Goal: Transaction & Acquisition: Purchase product/service

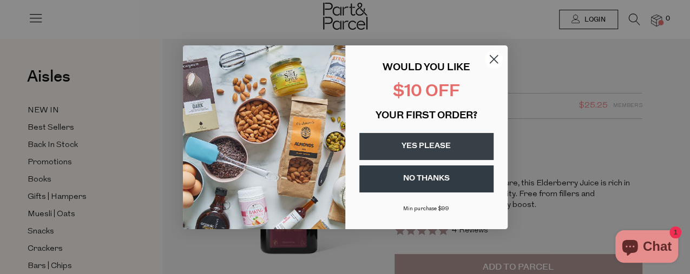
click at [446, 146] on button "YES PLEASE" at bounding box center [426, 146] width 134 height 27
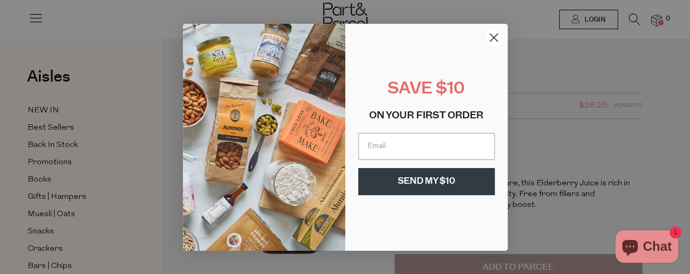
click at [494, 58] on div "SAVE $10 ON YOUR FIRST ORDER SEND MY $10" at bounding box center [421, 138] width 152 height 206
click at [493, 39] on circle "Close dialog" at bounding box center [493, 37] width 18 height 18
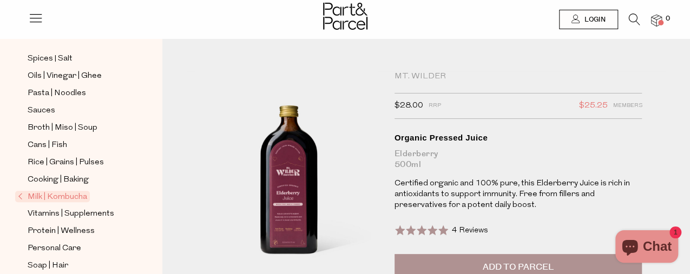
scroll to position [413, 0]
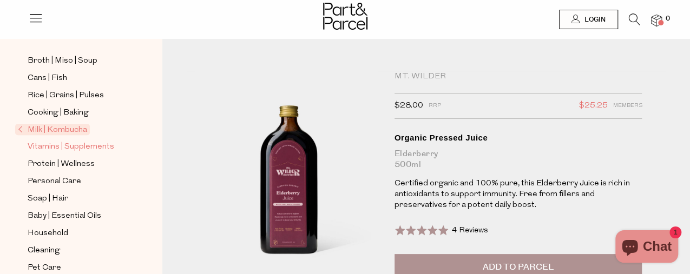
click at [95, 141] on span "Vitamins | Supplements" at bounding box center [71, 147] width 87 height 13
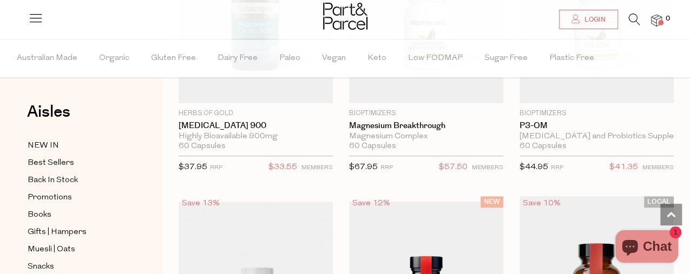
scroll to position [2758, 0]
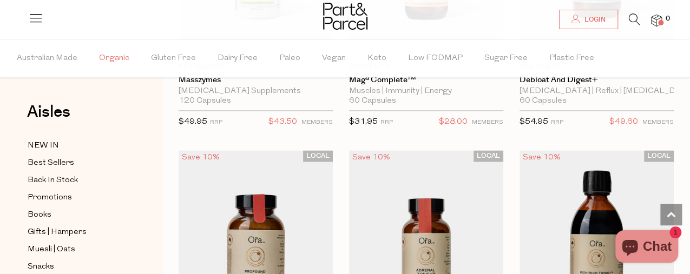
click at [121, 59] on span "Organic" at bounding box center [114, 59] width 30 height 38
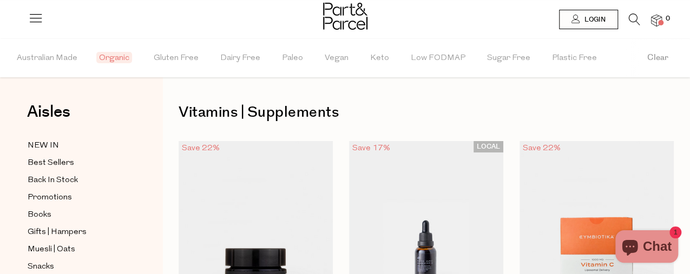
click at [351, 12] on img at bounding box center [345, 16] width 44 height 27
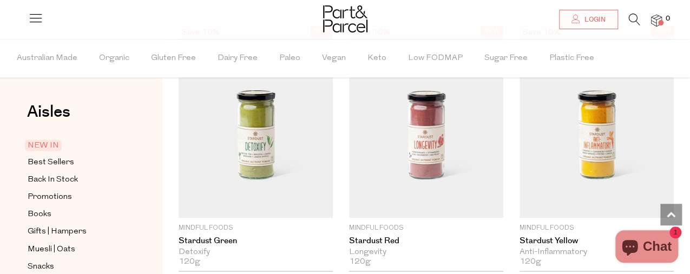
scroll to position [773, 0]
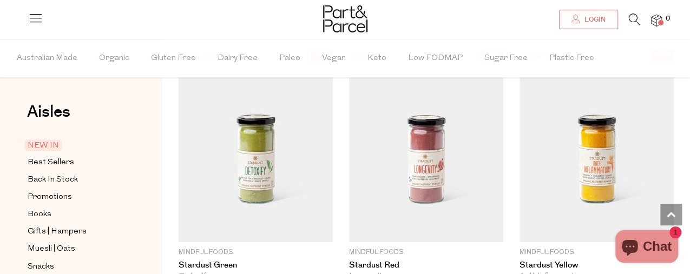
click at [633, 19] on icon at bounding box center [634, 20] width 11 height 12
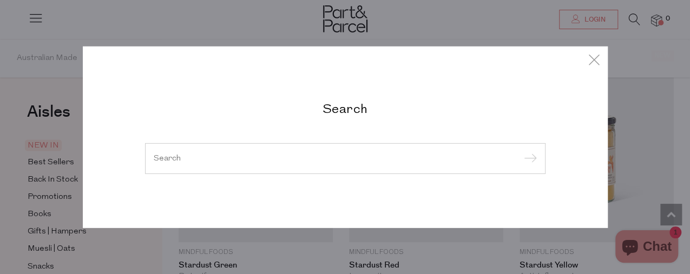
click at [267, 162] on input "search" at bounding box center [345, 158] width 383 height 8
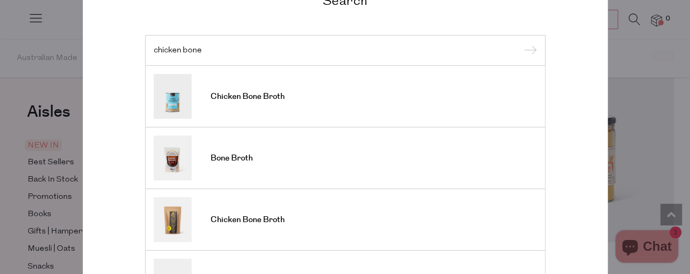
type input "chicken bone"
click at [521, 43] on input "submit" at bounding box center [529, 51] width 16 height 16
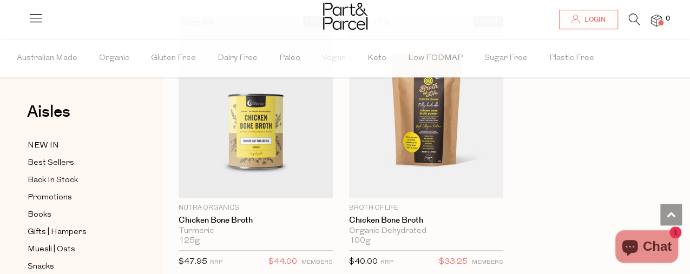
scroll to position [675, 0]
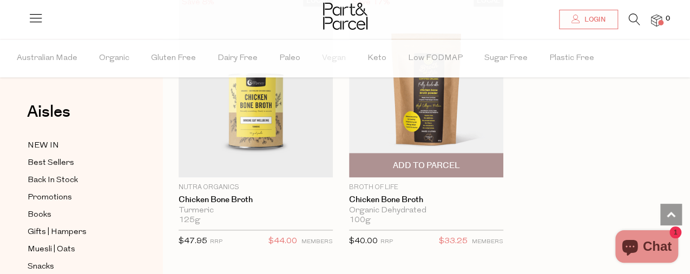
drag, startPoint x: 427, startPoint y: 119, endPoint x: 423, endPoint y: 111, distance: 8.7
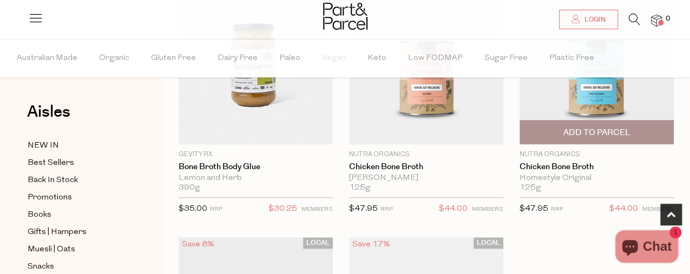
scroll to position [450, 0]
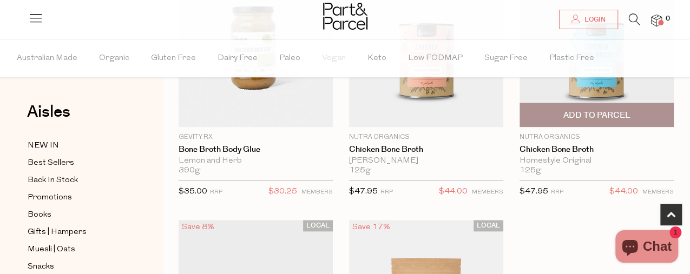
click at [613, 122] on span "Add To Parcel" at bounding box center [597, 114] width 148 height 23
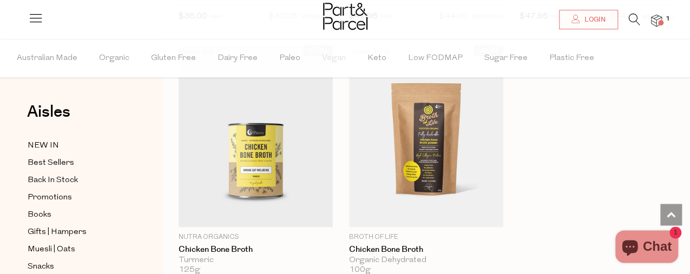
scroll to position [675, 0]
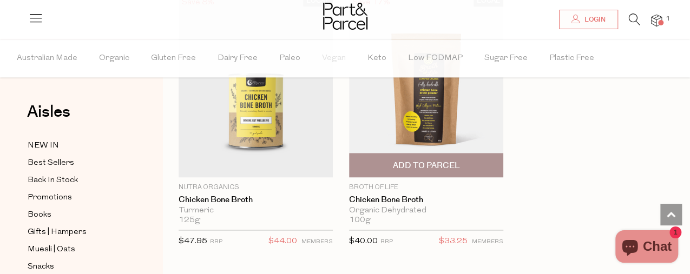
click at [445, 163] on span "Add To Parcel" at bounding box center [425, 165] width 67 height 11
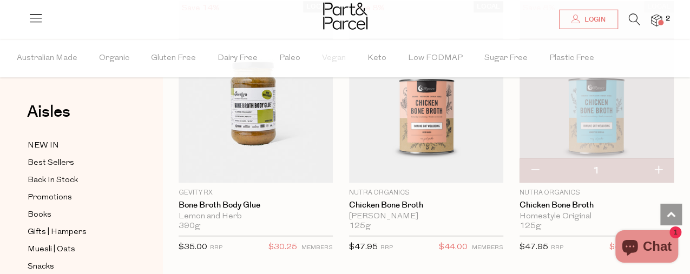
scroll to position [338, 0]
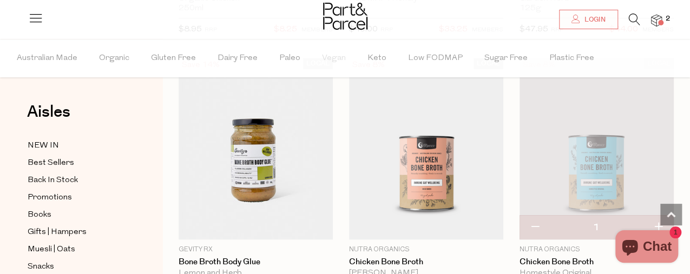
click at [629, 21] on icon at bounding box center [634, 20] width 11 height 12
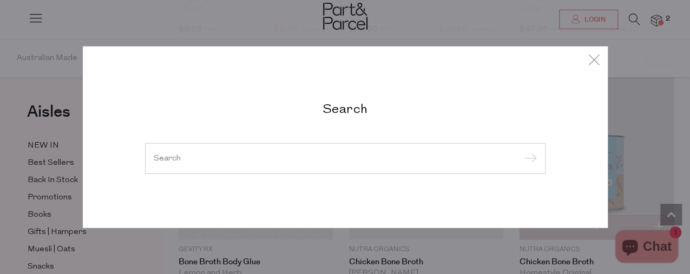
click at [216, 160] on input "search" at bounding box center [345, 158] width 383 height 8
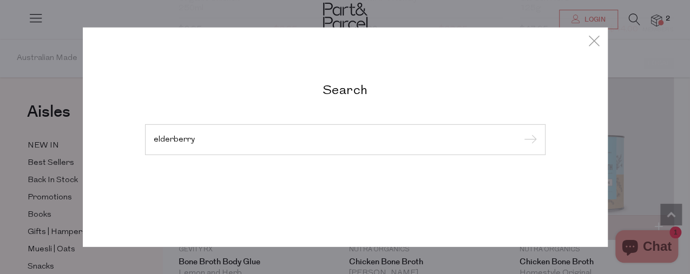
type input "elderberry"
click at [521, 132] on input "submit" at bounding box center [529, 140] width 16 height 16
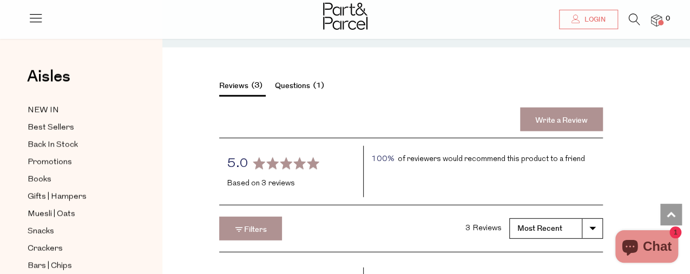
scroll to position [992, 0]
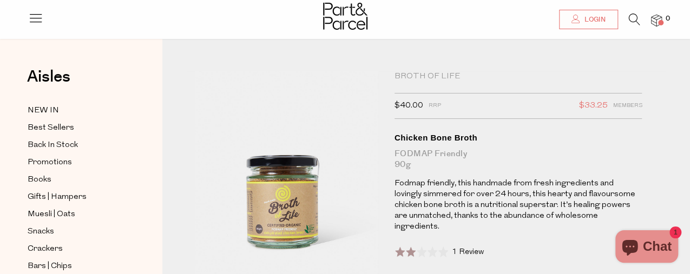
scroll to position [56, 0]
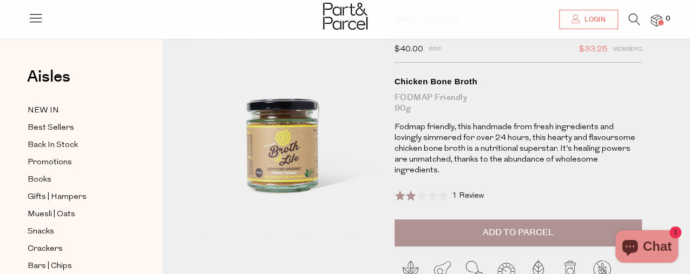
click at [466, 192] on span "1 Review" at bounding box center [468, 196] width 32 height 8
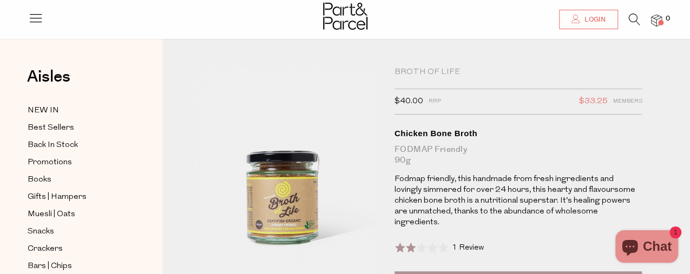
scroll to position [0, 0]
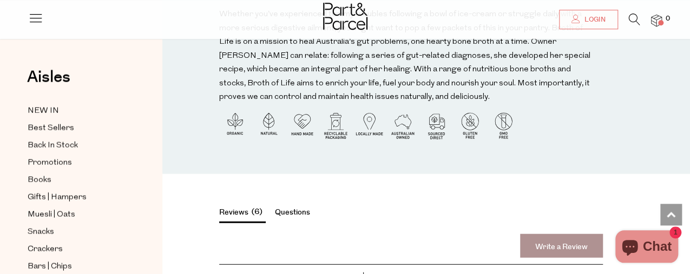
scroll to position [1238, 0]
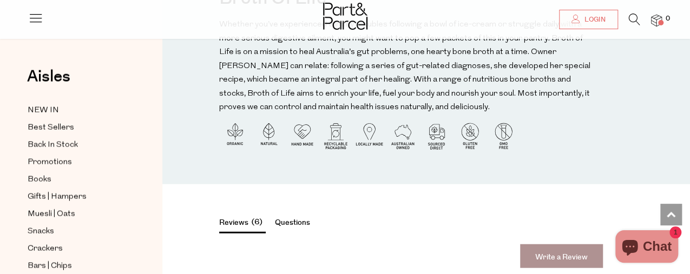
click at [639, 15] on icon at bounding box center [634, 20] width 11 height 12
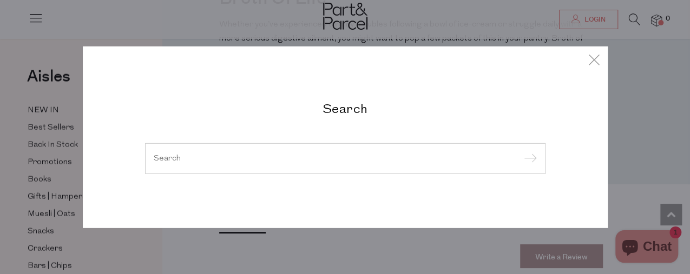
click at [288, 158] on input "search" at bounding box center [345, 158] width 383 height 8
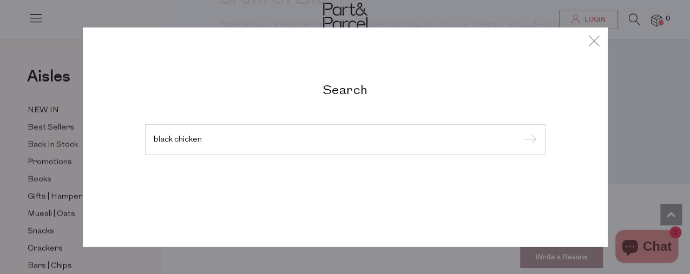
type input "black chicken"
click at [521, 132] on input "submit" at bounding box center [529, 140] width 16 height 16
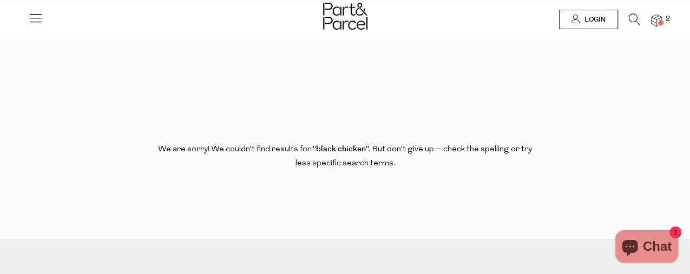
click at [636, 21] on icon at bounding box center [634, 20] width 11 height 12
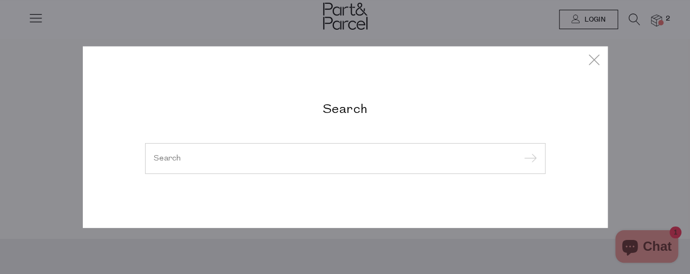
click at [224, 153] on div at bounding box center [345, 158] width 400 height 31
click at [224, 154] on input "search" at bounding box center [345, 158] width 383 height 8
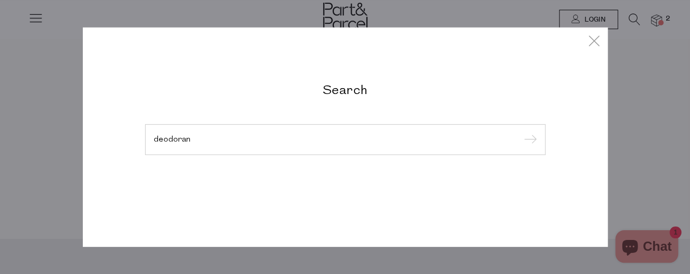
type input "deodoran"
click at [521, 132] on input "submit" at bounding box center [529, 140] width 16 height 16
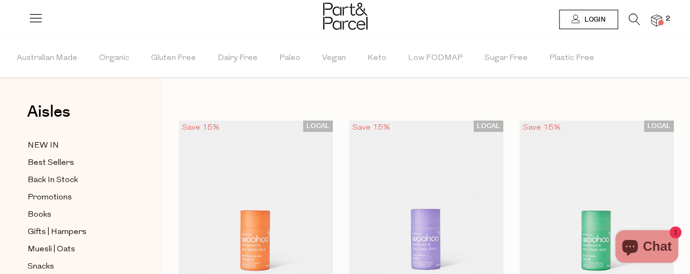
click at [633, 18] on icon at bounding box center [634, 20] width 11 height 12
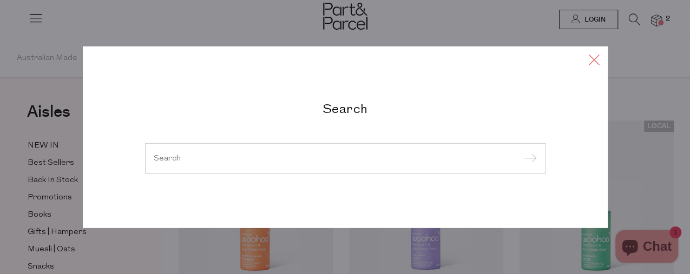
click at [595, 57] on icon at bounding box center [594, 59] width 16 height 16
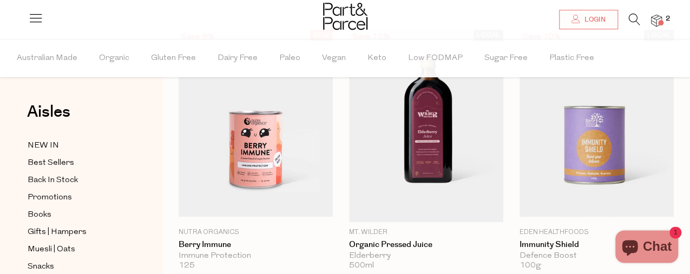
scroll to position [113, 0]
